Goal: Information Seeking & Learning: Learn about a topic

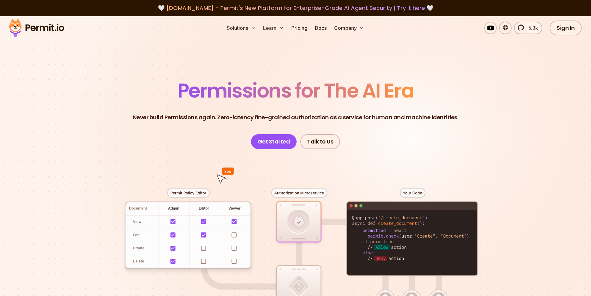
click at [202, 127] on header "Permissions for The AI Era Never build Permissions again. Zero-latency fine-gra…" at bounding box center [296, 115] width 434 height 68
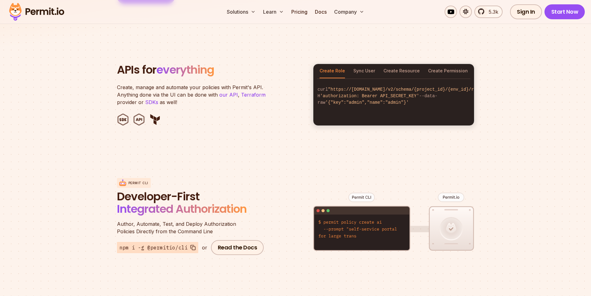
scroll to position [621, 0]
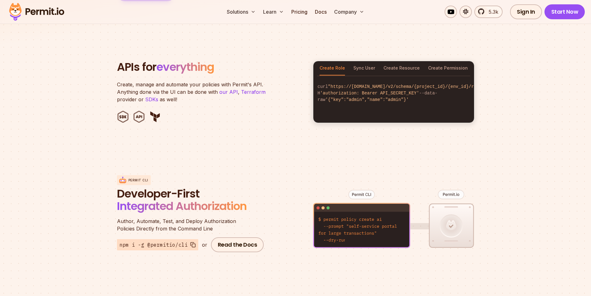
click at [500, 138] on section "APIs for everything Create, manage and automate your policies with Permit's API…" at bounding box center [295, 92] width 591 height 122
click at [406, 163] on figure at bounding box center [393, 224] width 161 height 122
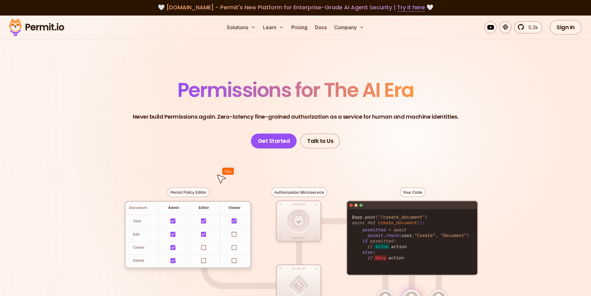
scroll to position [0, 0]
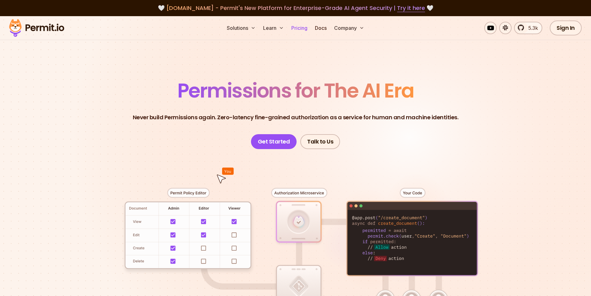
click at [304, 28] on link "Pricing" at bounding box center [299, 28] width 21 height 12
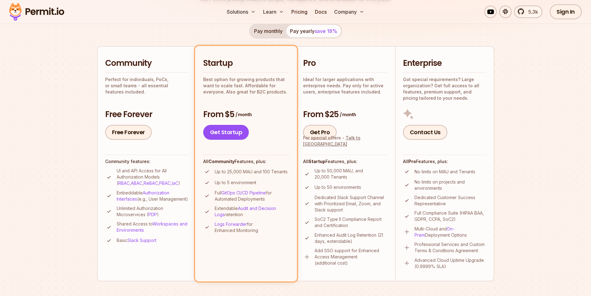
scroll to position [124, 0]
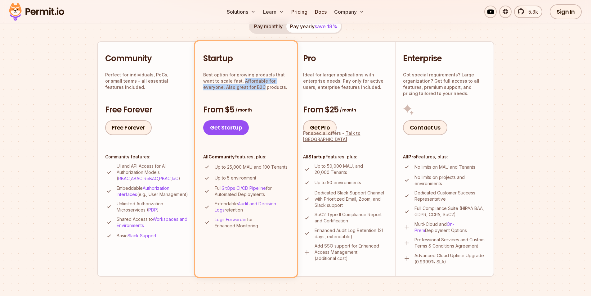
drag, startPoint x: 242, startPoint y: 80, endPoint x: 263, endPoint y: 89, distance: 22.7
click at [263, 89] on p "Best option for growing products that want to scale fast. Affordable for everyo…" at bounding box center [246, 81] width 86 height 19
click at [263, 97] on div "Startup Best option for growing products that want to scale fast. Affordable fo…" at bounding box center [246, 94] width 86 height 82
drag, startPoint x: 252, startPoint y: 168, endPoint x: 237, endPoint y: 168, distance: 14.9
click at [237, 168] on p "Up to 25,000 MAU and 100 Tenants" at bounding box center [251, 167] width 73 height 6
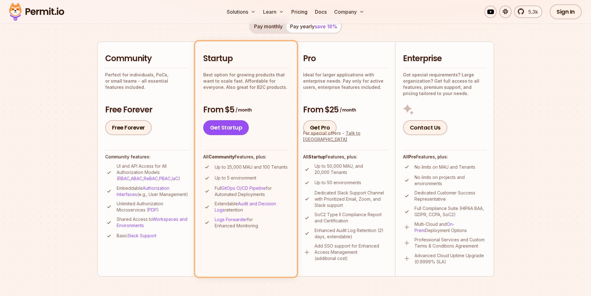
click at [267, 168] on p "Up to 25,000 MAU and 100 Tenants" at bounding box center [251, 167] width 73 height 6
click at [549, 172] on section "Permit Pricing From Free to Predictable Scaling From a startup with 100 users t…" at bounding box center [295, 227] width 591 height 671
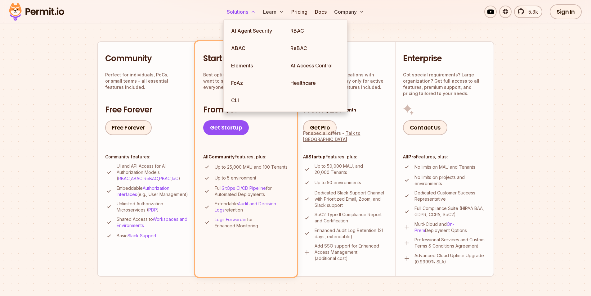
click at [245, 11] on button "Solutions" at bounding box center [241, 12] width 34 height 12
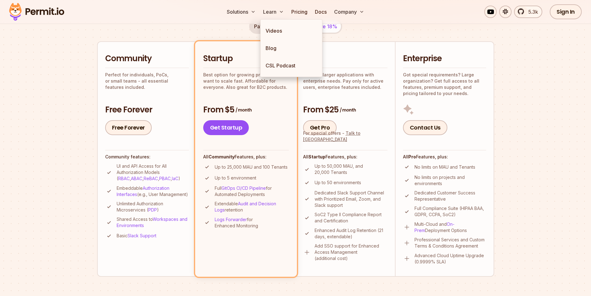
click at [554, 100] on section "Permit Pricing From Free to Predictable Scaling From a startup with 100 users t…" at bounding box center [295, 227] width 591 height 671
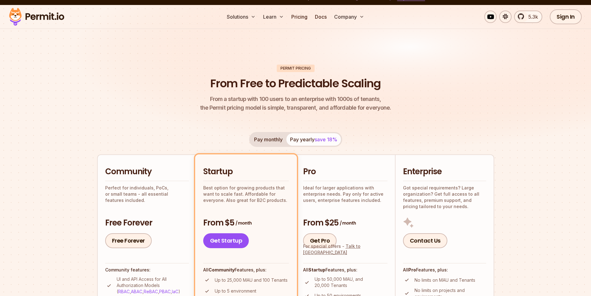
scroll to position [0, 0]
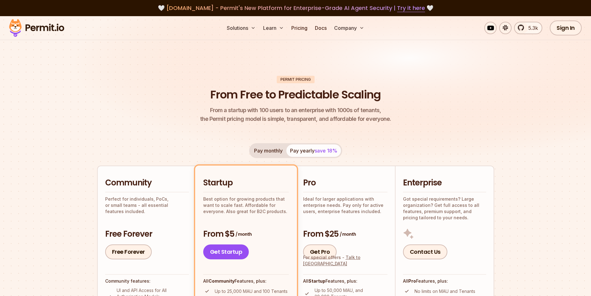
click at [277, 148] on button "Pay monthly" at bounding box center [268, 150] width 36 height 12
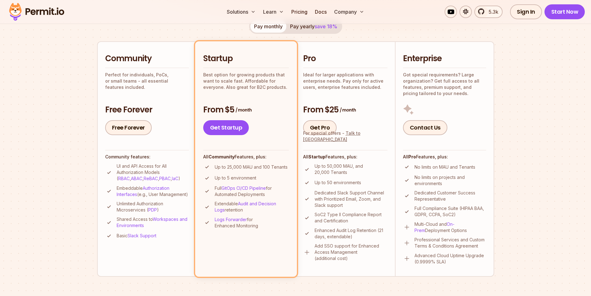
scroll to position [279, 0]
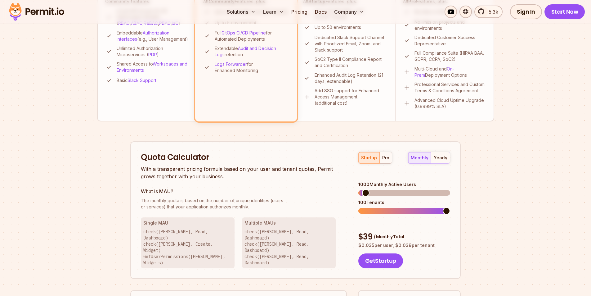
click at [509, 169] on section "Permit Pricing From Free to Predictable Scaling From a startup with 100 users t…" at bounding box center [295, 72] width 591 height 671
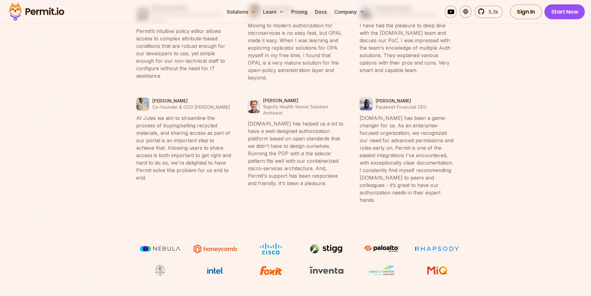
scroll to position [2552, 0]
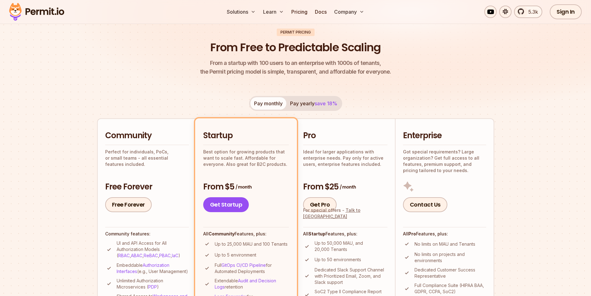
scroll to position [39, 0]
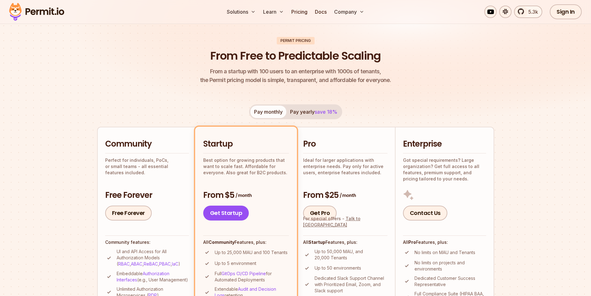
click at [499, 102] on img at bounding box center [295, 56] width 591 height 158
click at [566, 14] on link "Sign In" at bounding box center [566, 11] width 32 height 15
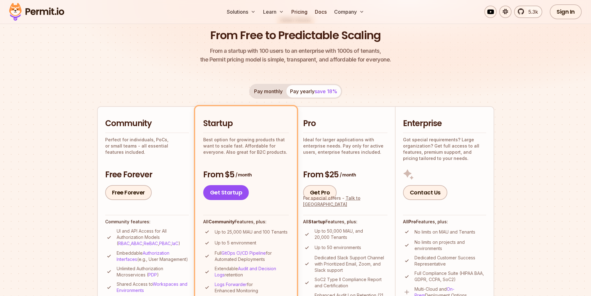
scroll to position [101, 0]
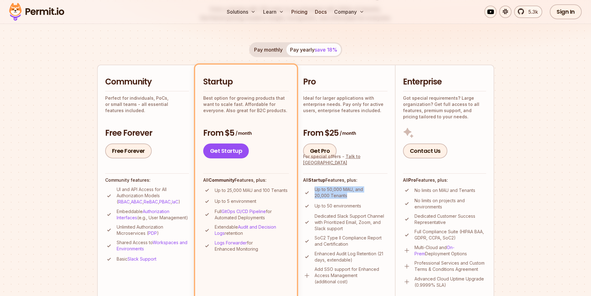
drag, startPoint x: 346, startPoint y: 194, endPoint x: 315, endPoint y: 191, distance: 31.2
click at [315, 191] on p "Up to 50,000 MAU, and 20,000 Tenants" at bounding box center [351, 192] width 73 height 12
drag, startPoint x: 562, startPoint y: 70, endPoint x: 536, endPoint y: 66, distance: 26.4
click at [564, 126] on section "Permit Pricing From Free to Predictable Scaling From a startup with 100 users t…" at bounding box center [295, 250] width 591 height 671
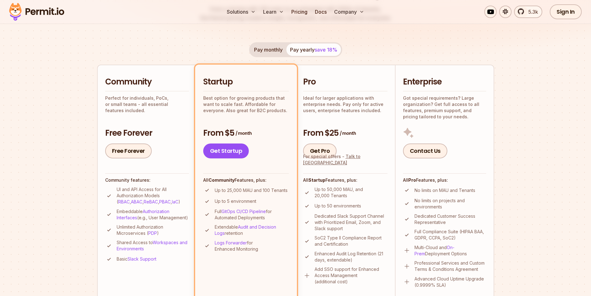
click at [155, 114] on div "Community Perfect for individuals, PoCs, or small teams - all essential feature…" at bounding box center [147, 117] width 84 height 82
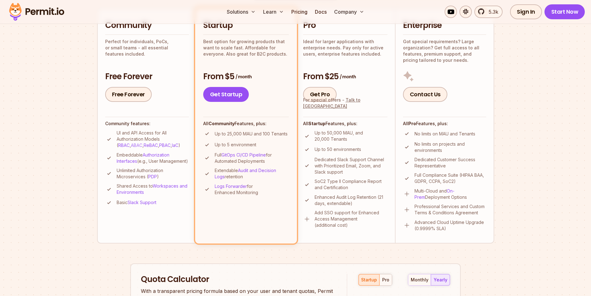
scroll to position [163, 0]
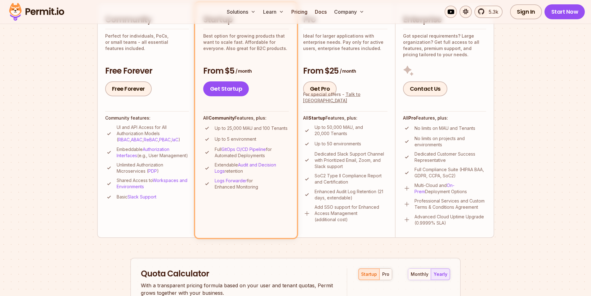
click at [138, 237] on li "Community Perfect for individuals, PoCs, or small teams - all essential feature…" at bounding box center [146, 119] width 99 height 235
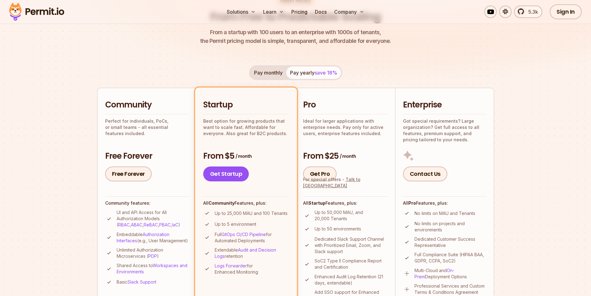
scroll to position [70, 0]
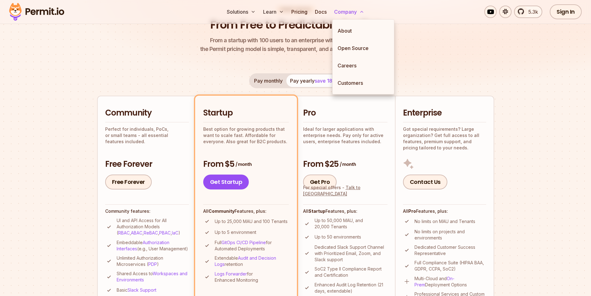
click at [358, 14] on button "Company" at bounding box center [349, 12] width 35 height 12
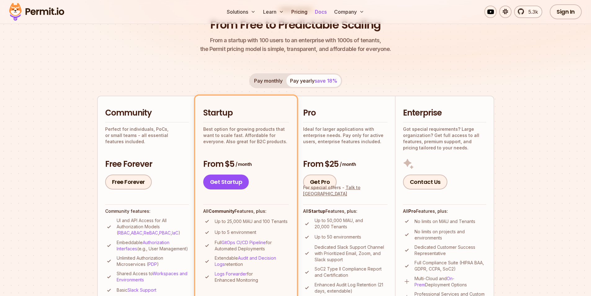
click at [320, 10] on link "Docs" at bounding box center [320, 12] width 17 height 12
